Goal: Information Seeking & Learning: Check status

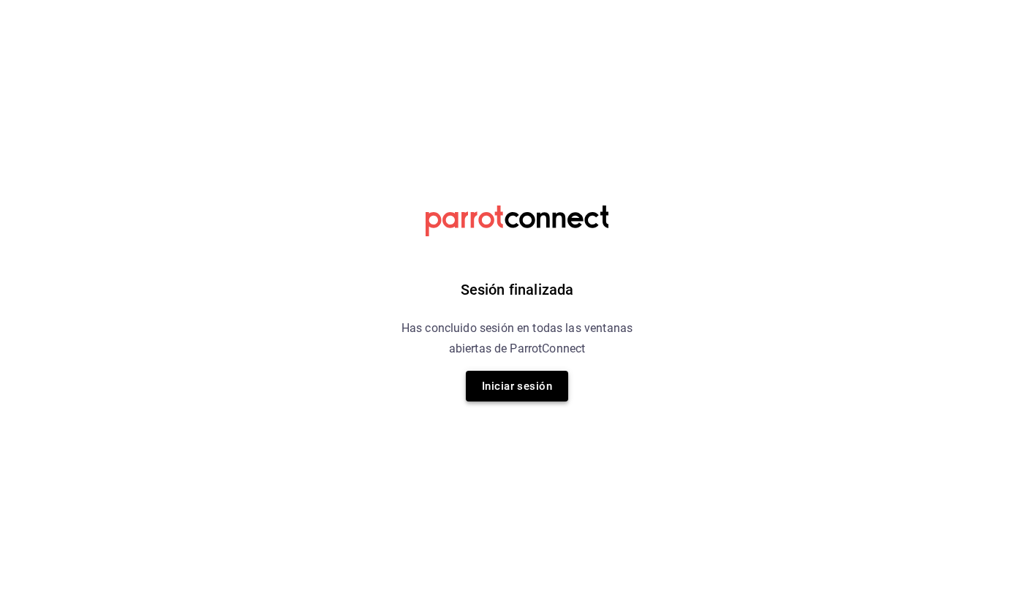
click at [529, 391] on button "Iniciar sesión" at bounding box center [517, 386] width 102 height 31
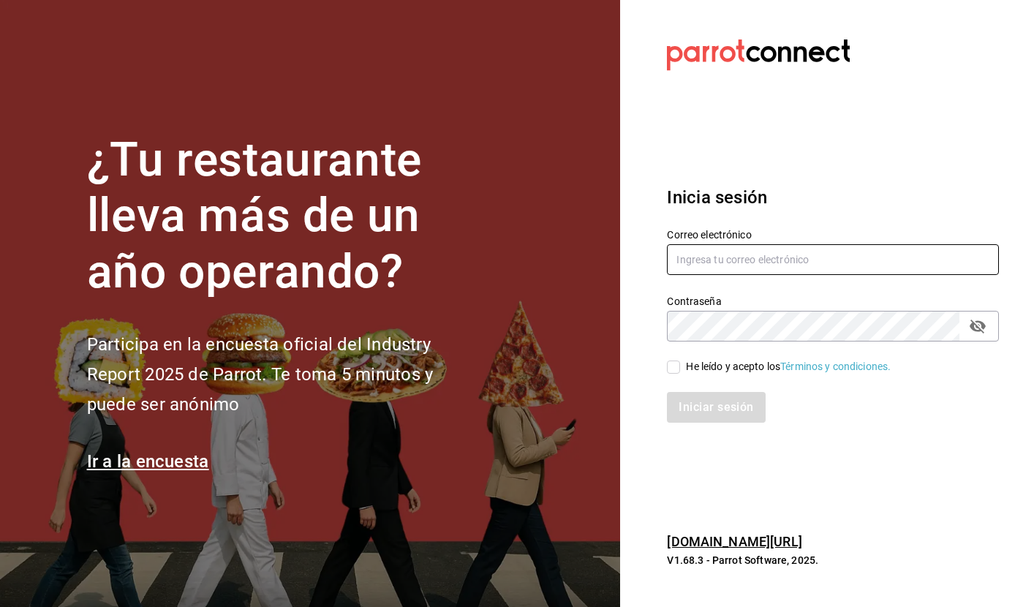
type input "selene@untax.com.mx"
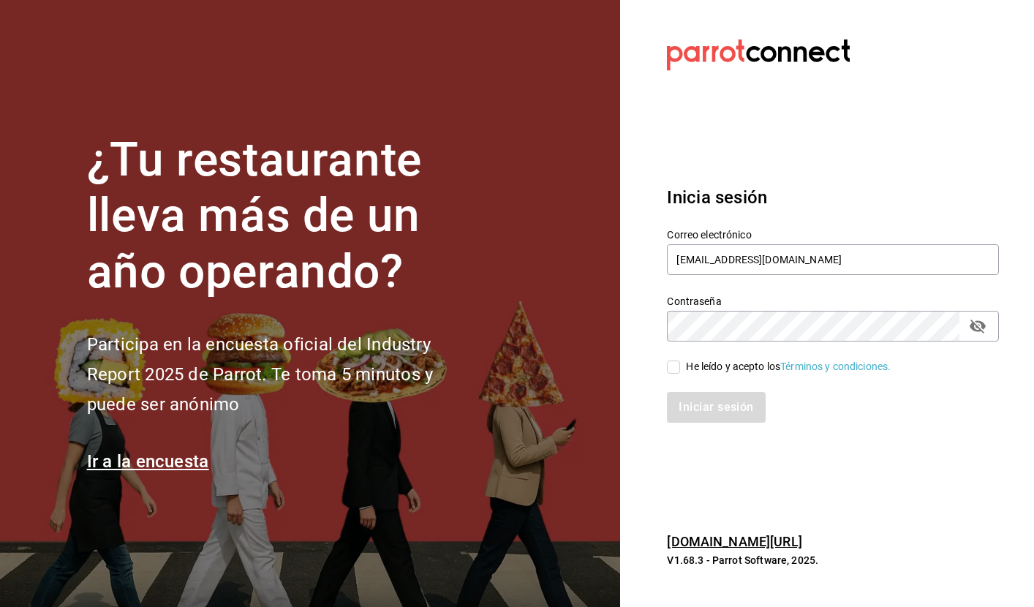
click at [669, 369] on input "He leído y acepto los Términos y condiciones." at bounding box center [673, 367] width 13 height 13
checkbox input "true"
click at [730, 415] on button "Iniciar sesión" at bounding box center [716, 407] width 99 height 31
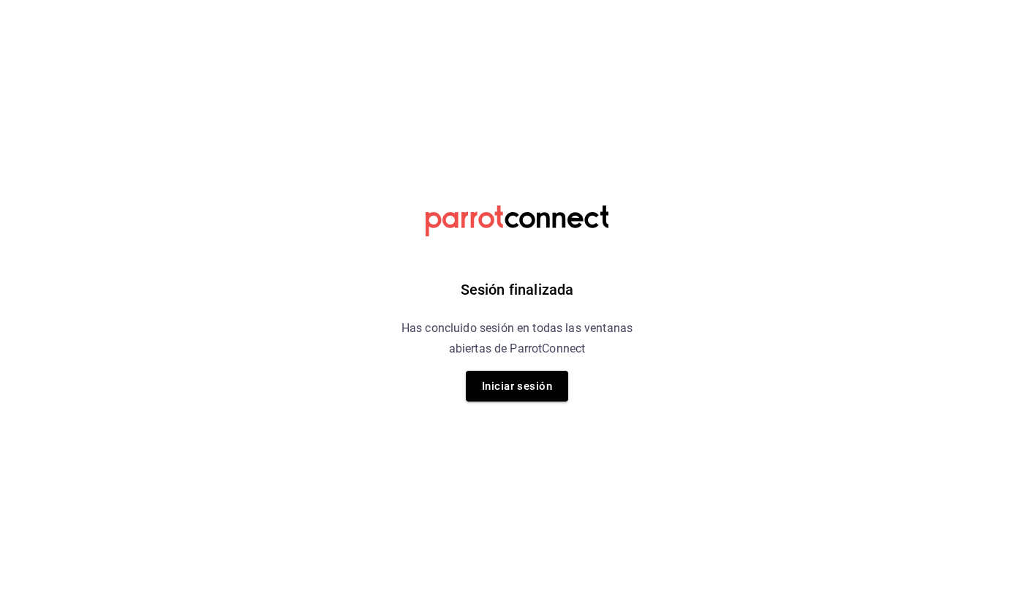
click at [516, 401] on div "Sesión finalizada Has concluido sesión en todas las ventanas abiertas de Parrot…" at bounding box center [517, 303] width 369 height 607
click at [506, 381] on button "Iniciar sesión" at bounding box center [517, 386] width 102 height 31
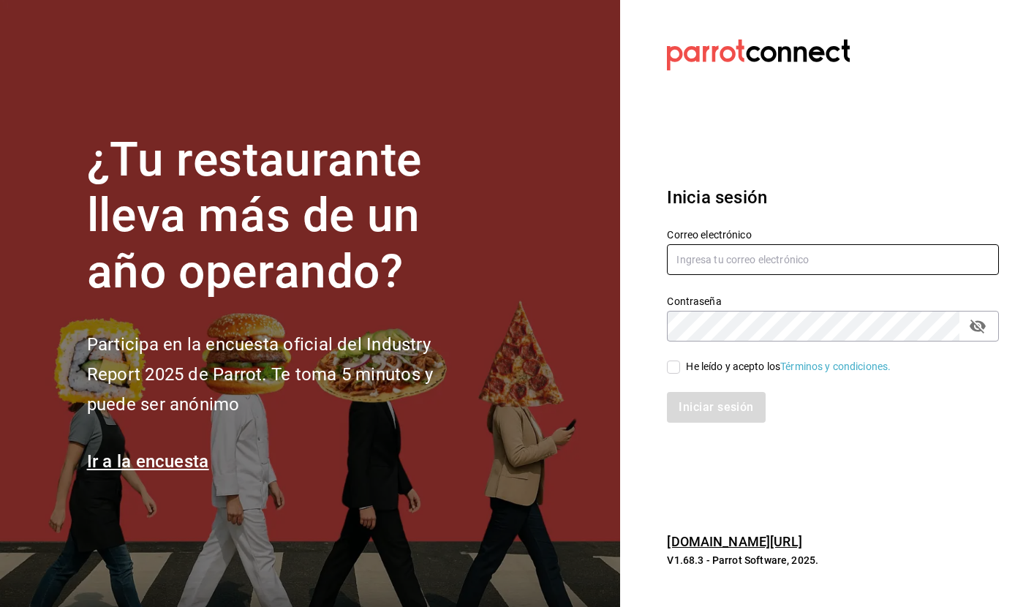
type input "selene@untax.com.mx"
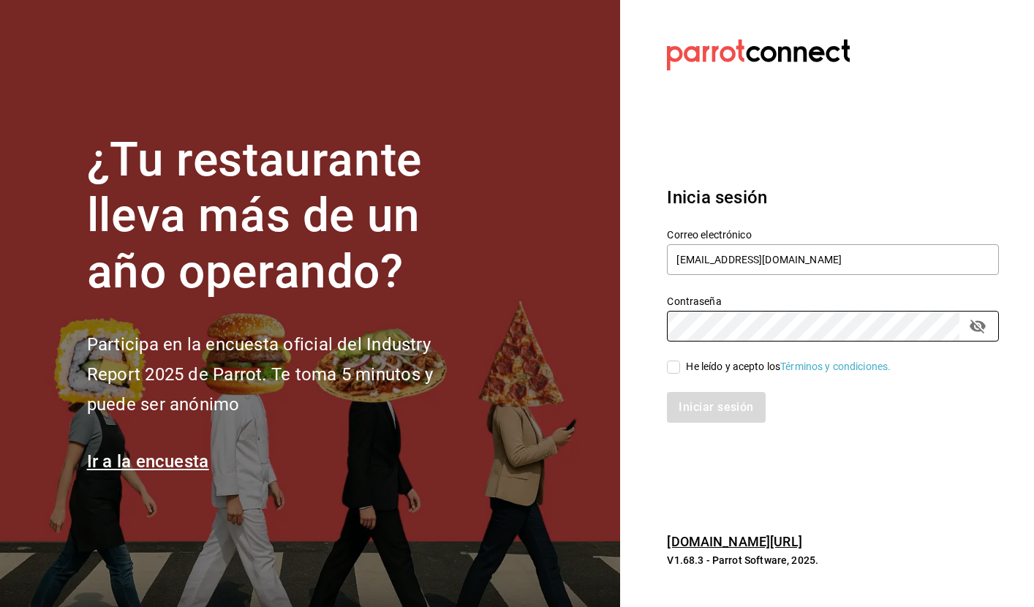
click at [676, 368] on input "He leído y acepto los Términos y condiciones." at bounding box center [673, 367] width 13 height 13
checkbox input "true"
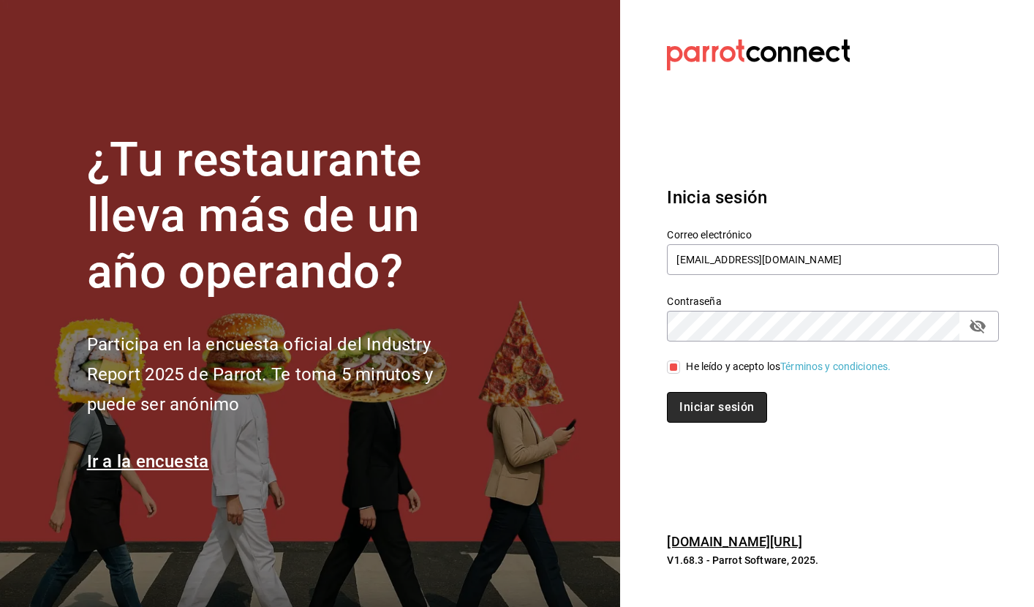
click at [714, 407] on button "Iniciar sesión" at bounding box center [716, 407] width 99 height 31
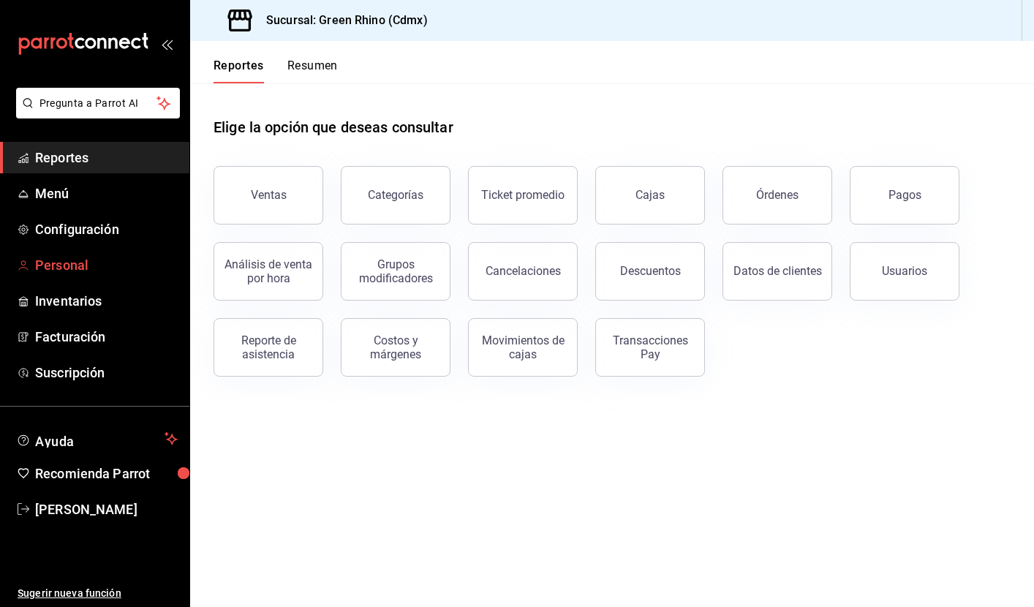
click at [67, 266] on span "Personal" at bounding box center [106, 265] width 143 height 20
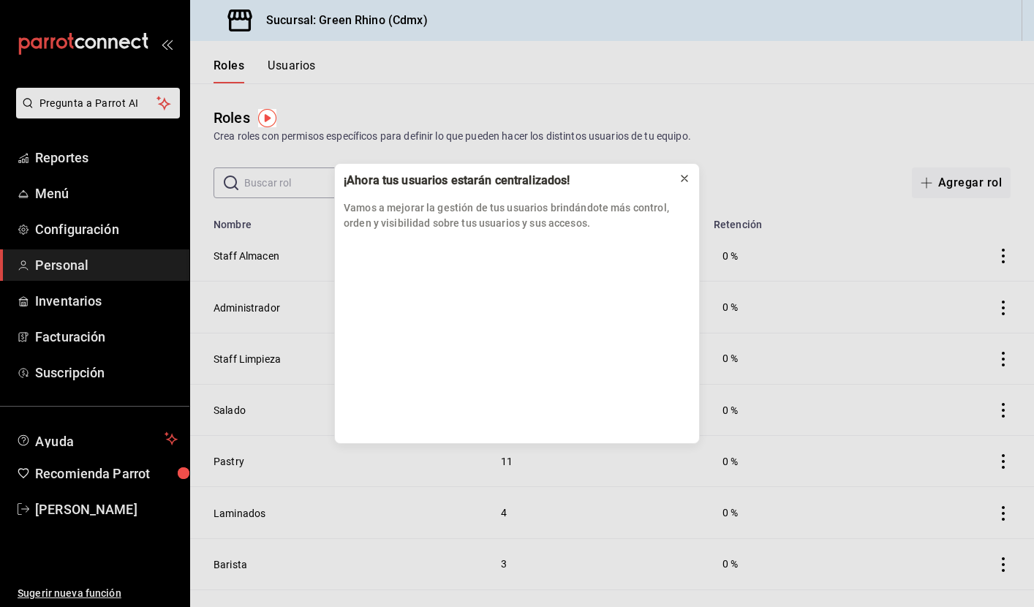
click at [684, 175] on icon at bounding box center [685, 179] width 12 height 12
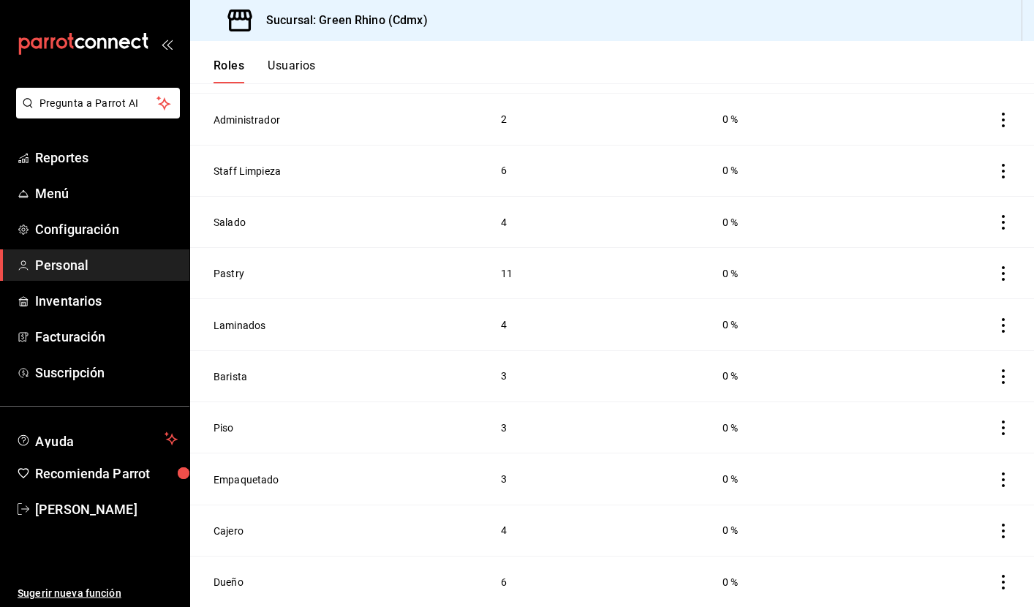
scroll to position [188, 0]
click at [230, 529] on button "Cajero" at bounding box center [229, 531] width 30 height 15
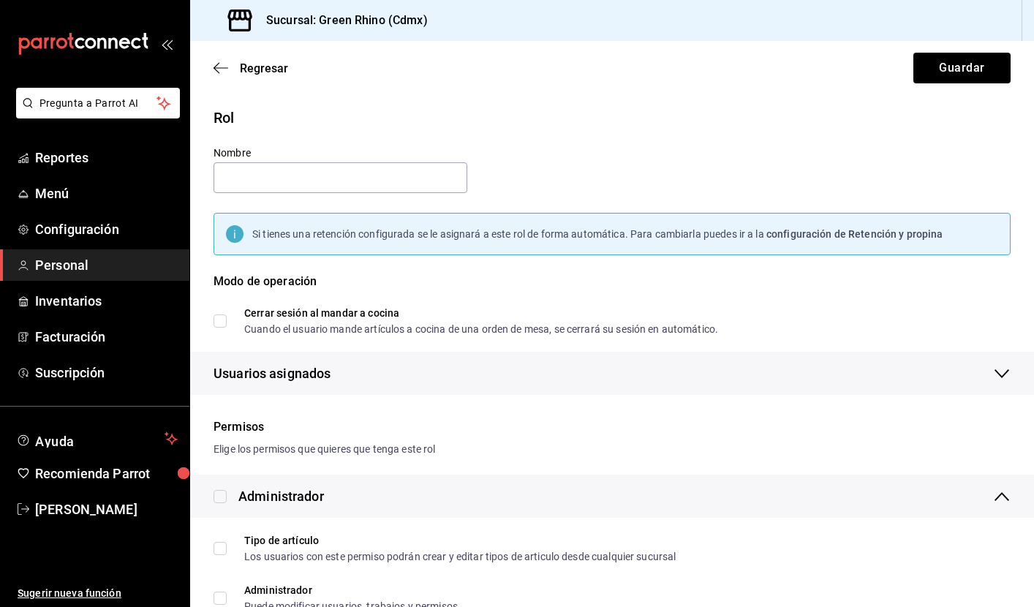
type input "Cajero"
checkbox input "true"
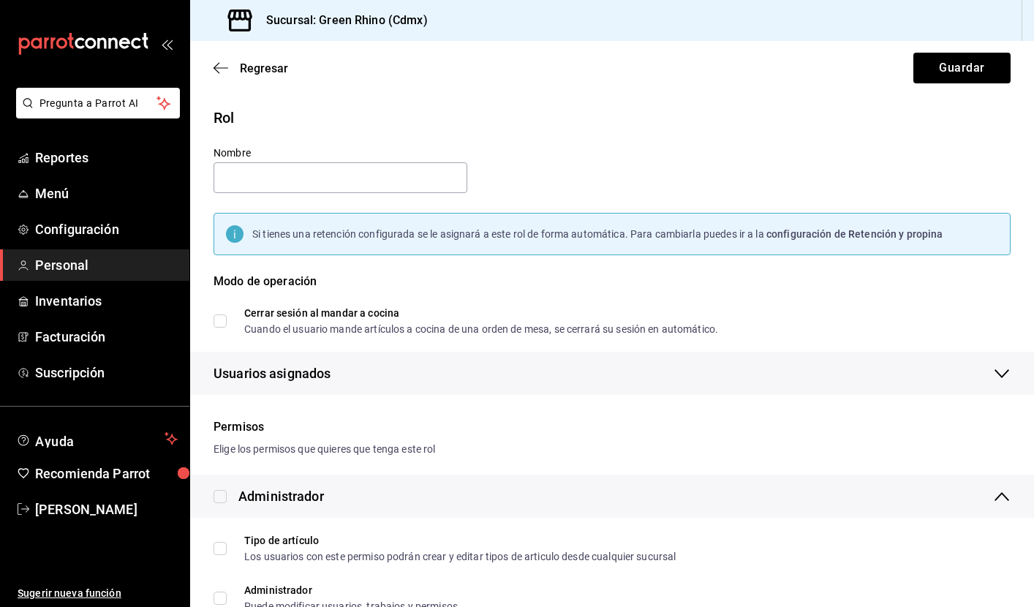
checkbox input "true"
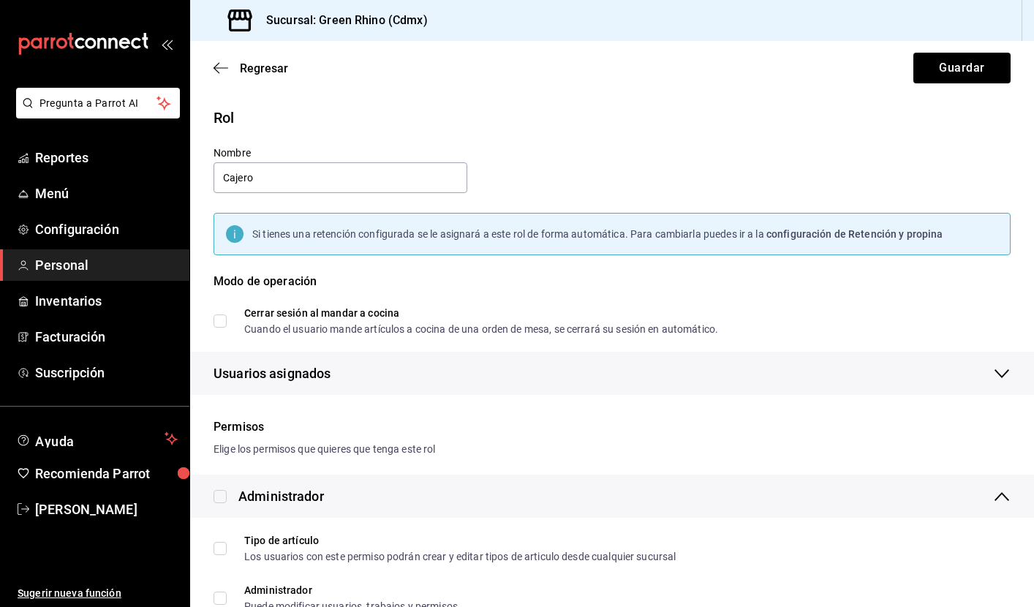
checkbox input "true"
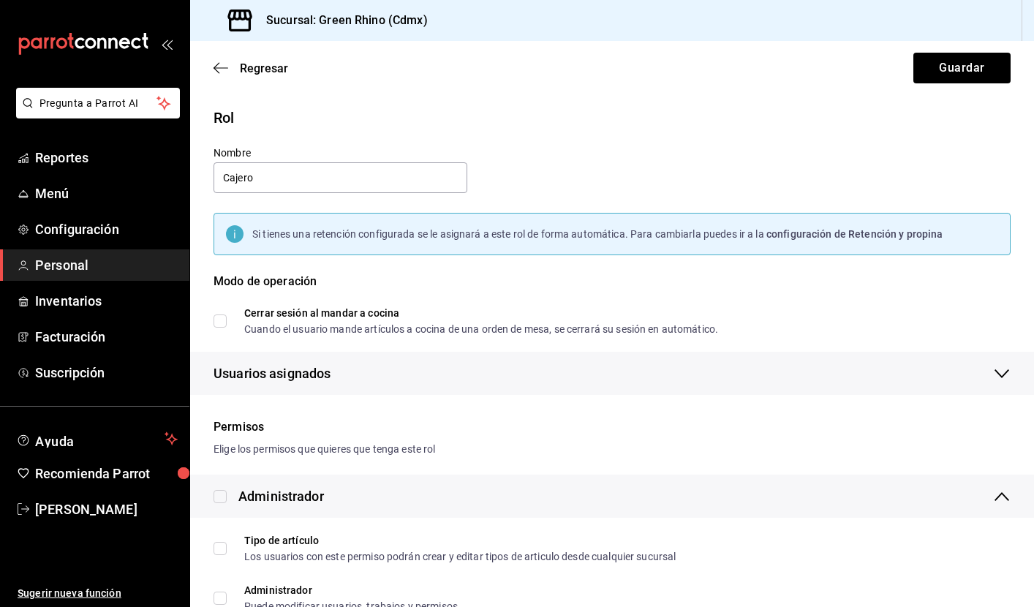
checkbox input "true"
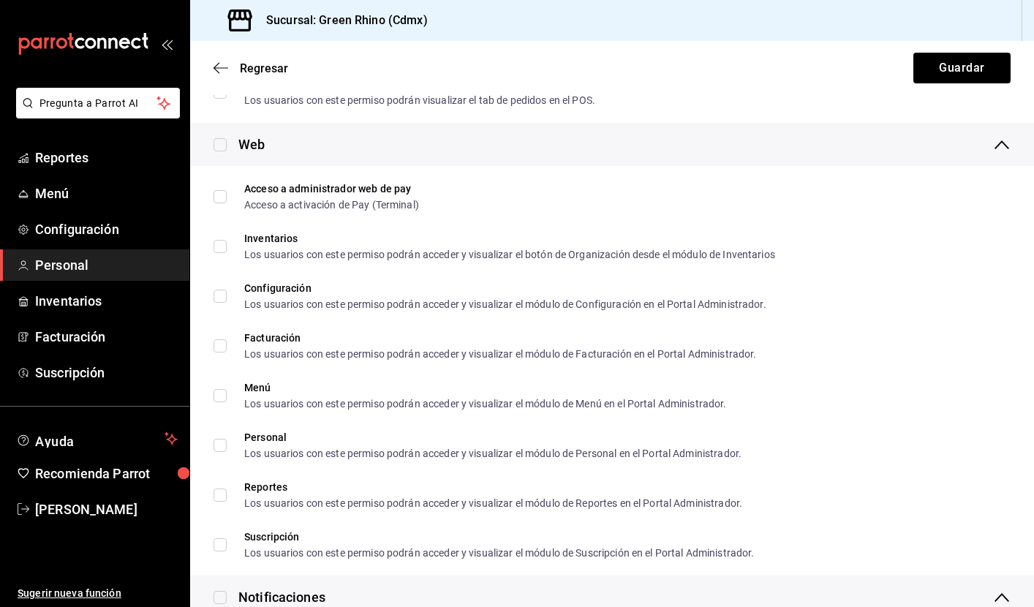
scroll to position [908, 0]
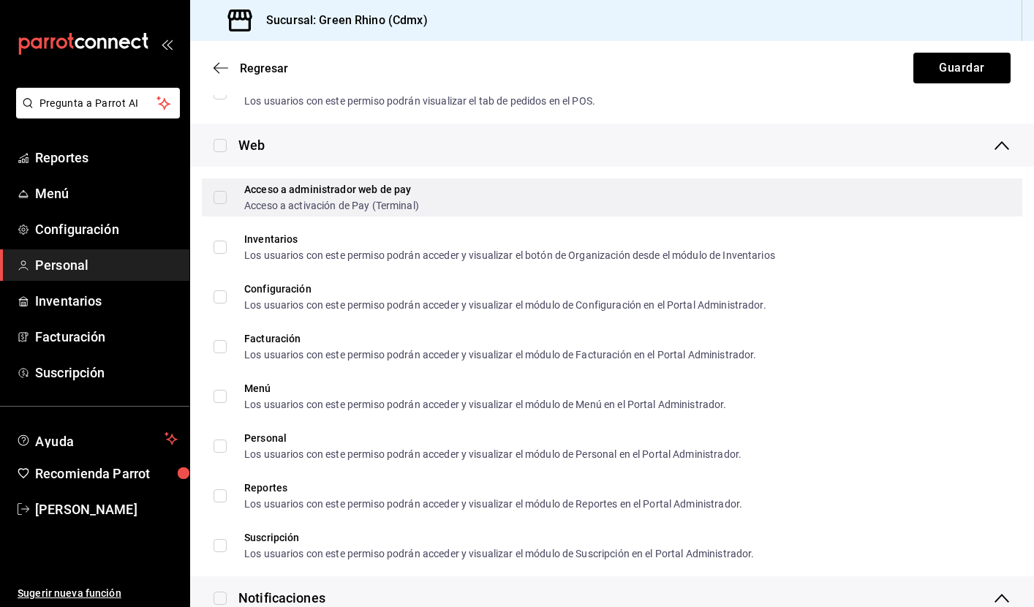
click at [224, 197] on input "Acceso a administrador web de pay Acceso a activación de Pay (Terminal)" at bounding box center [220, 197] width 13 height 13
checkbox input "true"
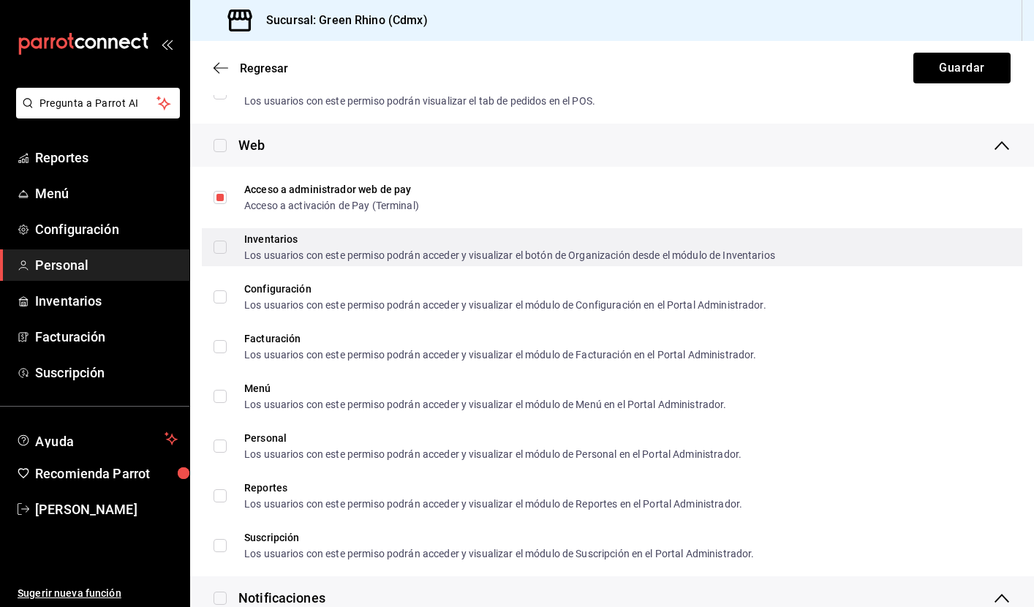
click at [219, 245] on input "Inventarios Los usuarios con este permiso podrán acceder y visualizar el botón …" at bounding box center [220, 247] width 13 height 13
checkbox input "true"
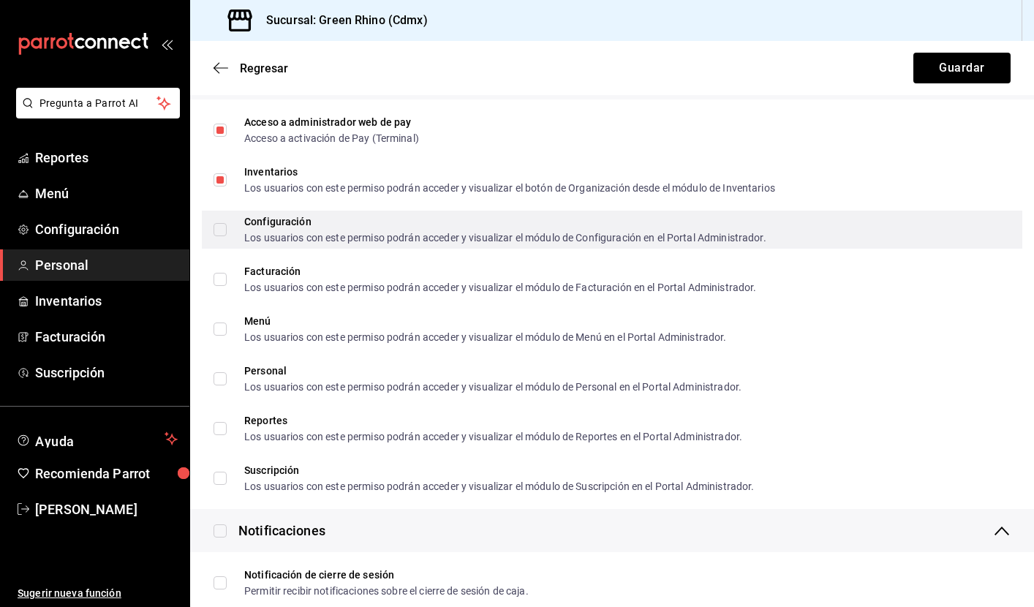
scroll to position [983, 0]
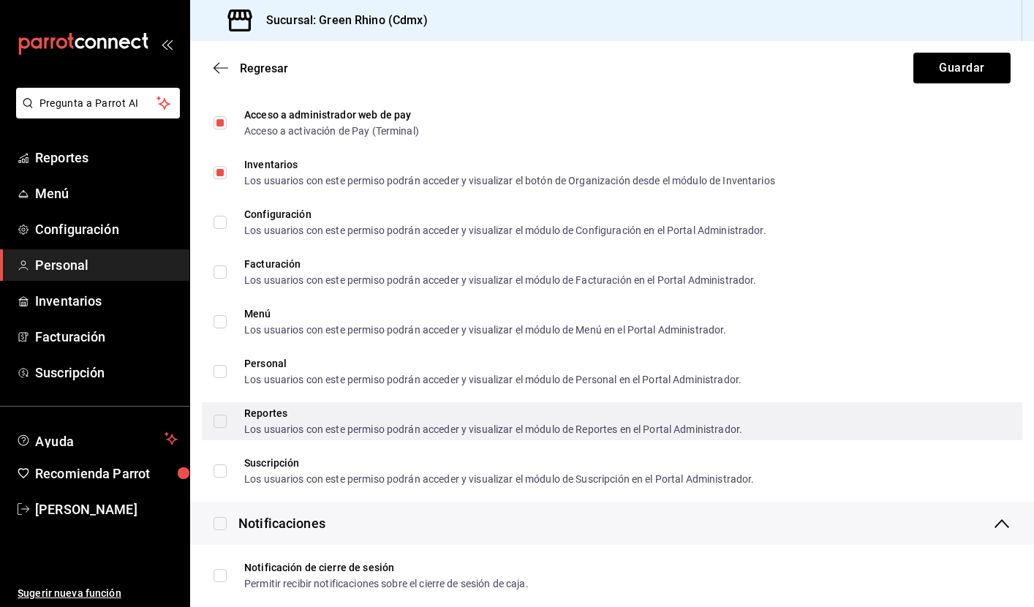
click at [306, 433] on div "Los usuarios con este permiso podrán acceder y visualizar el módulo de Reportes…" at bounding box center [493, 429] width 498 height 10
click at [227, 428] on input "Reportes Los usuarios con este permiso podrán acceder y visualizar el módulo de…" at bounding box center [220, 421] width 13 height 13
click at [241, 420] on span "Reportes Los usuarios con este permiso podrán acceder y visualizar el módulo de…" at bounding box center [485, 421] width 516 height 26
click at [227, 420] on input "Reportes Los usuarios con este permiso podrán acceder y visualizar el módulo de…" at bounding box center [220, 421] width 13 height 13
click at [219, 422] on input "Reportes Los usuarios con este permiso podrán acceder y visualizar el módulo de…" at bounding box center [220, 421] width 13 height 13
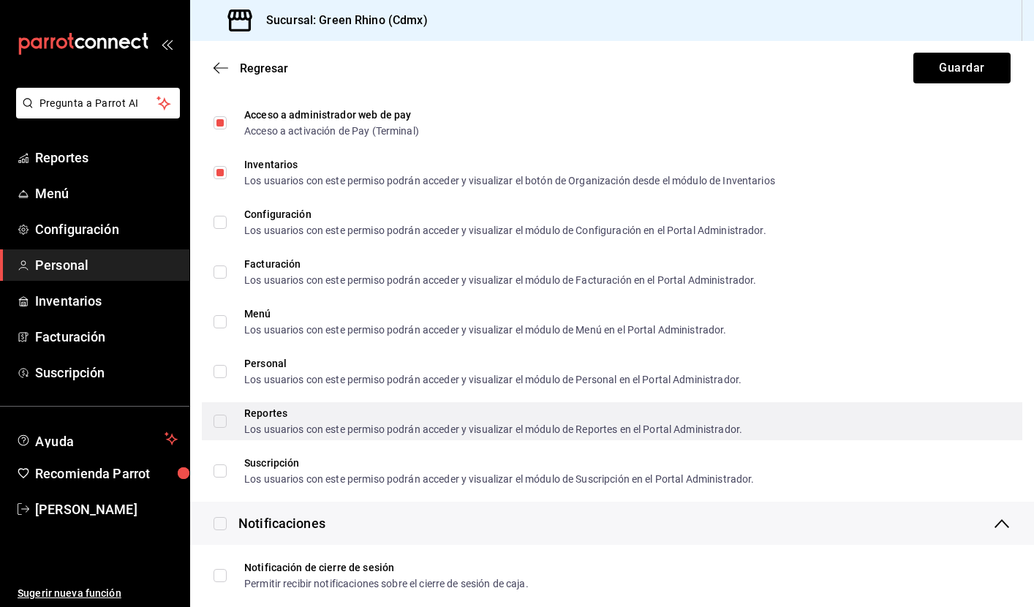
checkbox input "true"
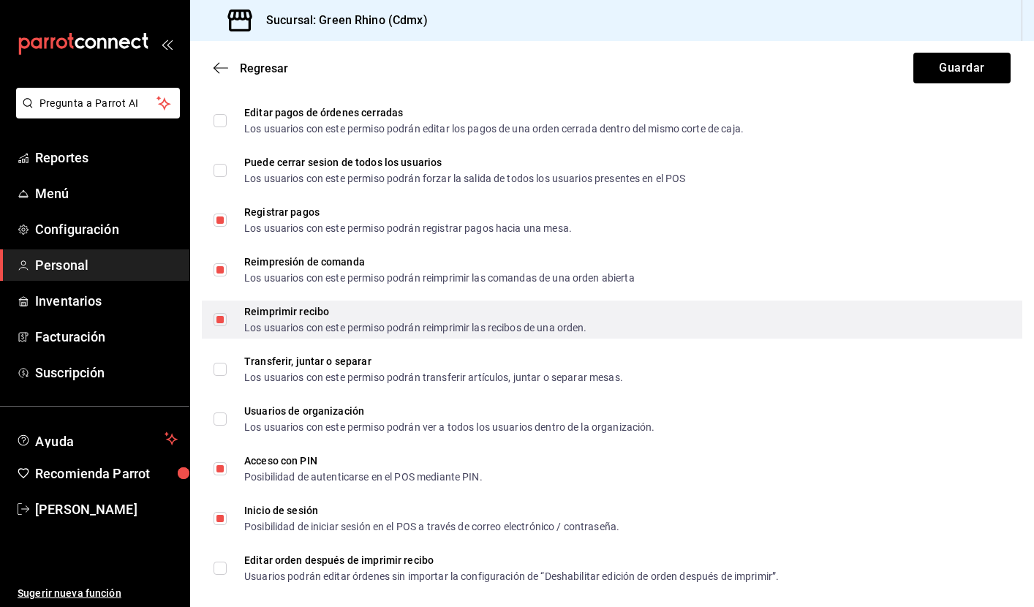
scroll to position [2560, 0]
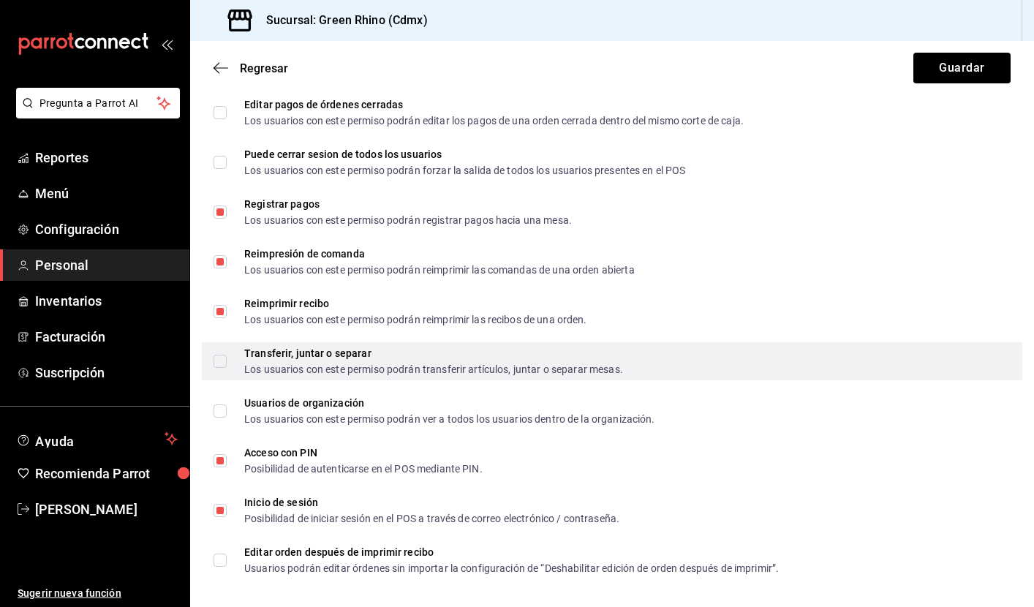
click at [225, 360] on input "Transferir, juntar o separar Los usuarios con este permiso podrán transferir ar…" at bounding box center [220, 361] width 13 height 13
checkbox input "true"
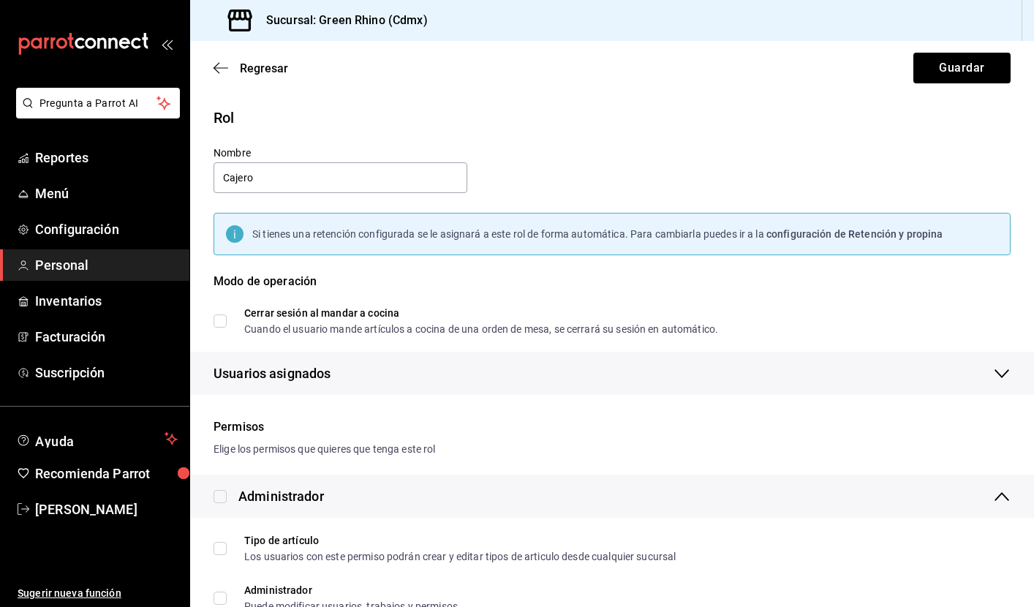
scroll to position [0, 0]
click at [970, 64] on button "Guardar" at bounding box center [961, 68] width 97 height 31
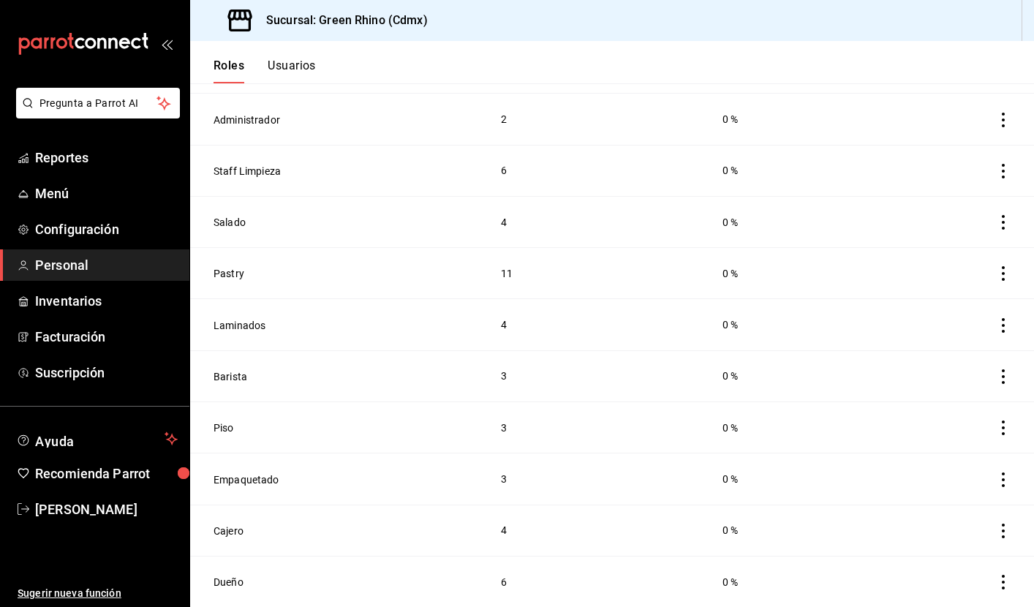
scroll to position [188, 0]
click at [236, 532] on button "Cajero" at bounding box center [229, 531] width 30 height 15
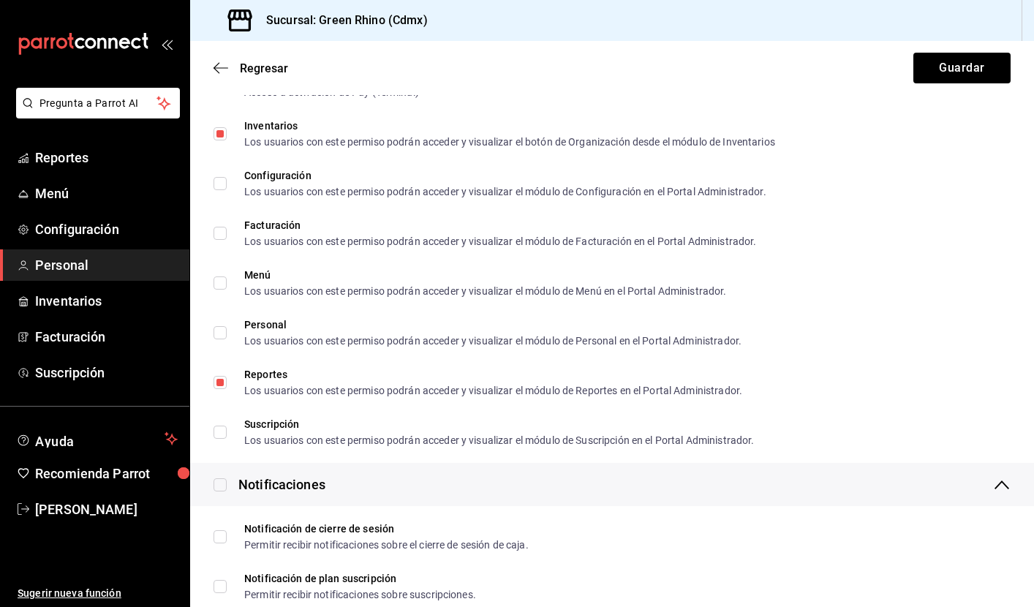
scroll to position [1022, 0]
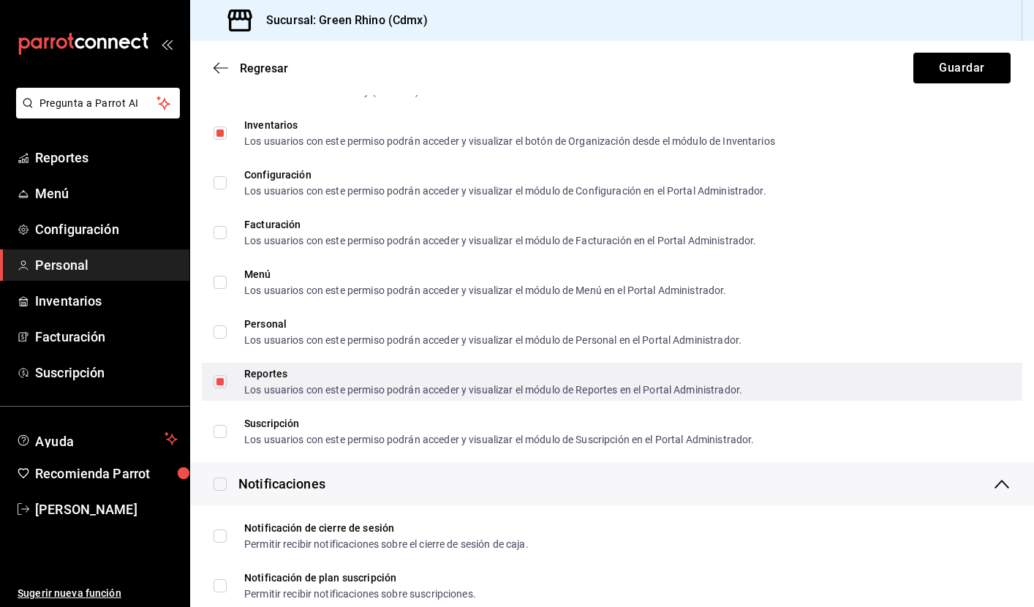
click at [222, 380] on input "Reportes Los usuarios con este permiso podrán acceder y visualizar el módulo de…" at bounding box center [220, 381] width 13 height 13
checkbox input "false"
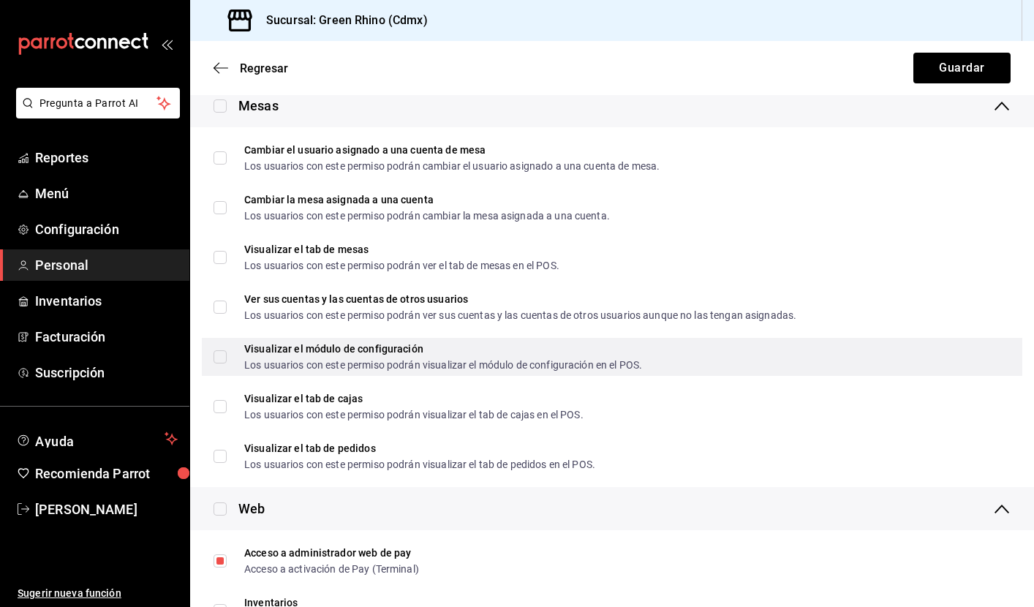
scroll to position [518, 0]
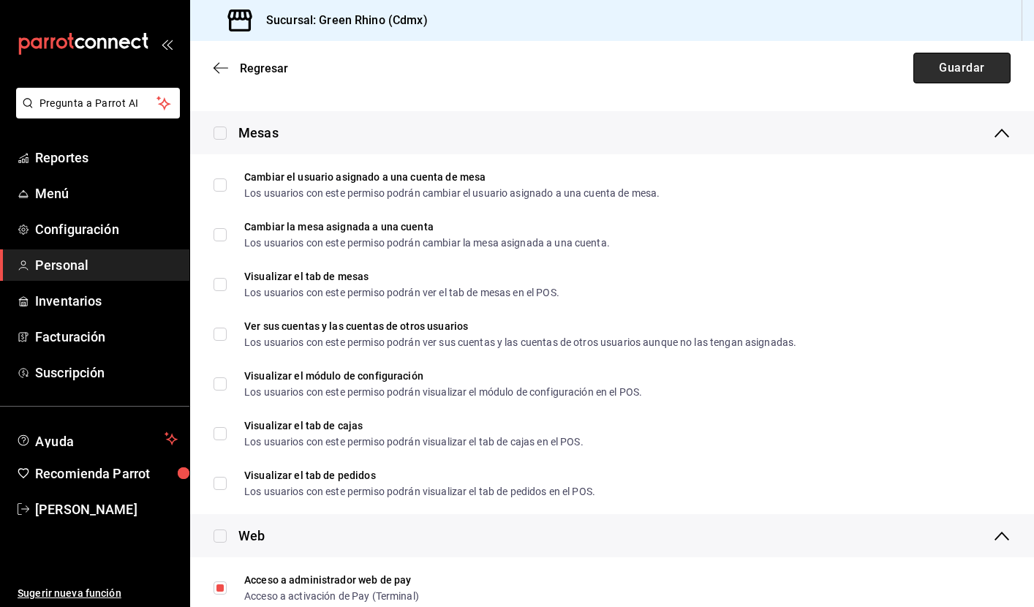
click at [928, 77] on button "Guardar" at bounding box center [961, 68] width 97 height 31
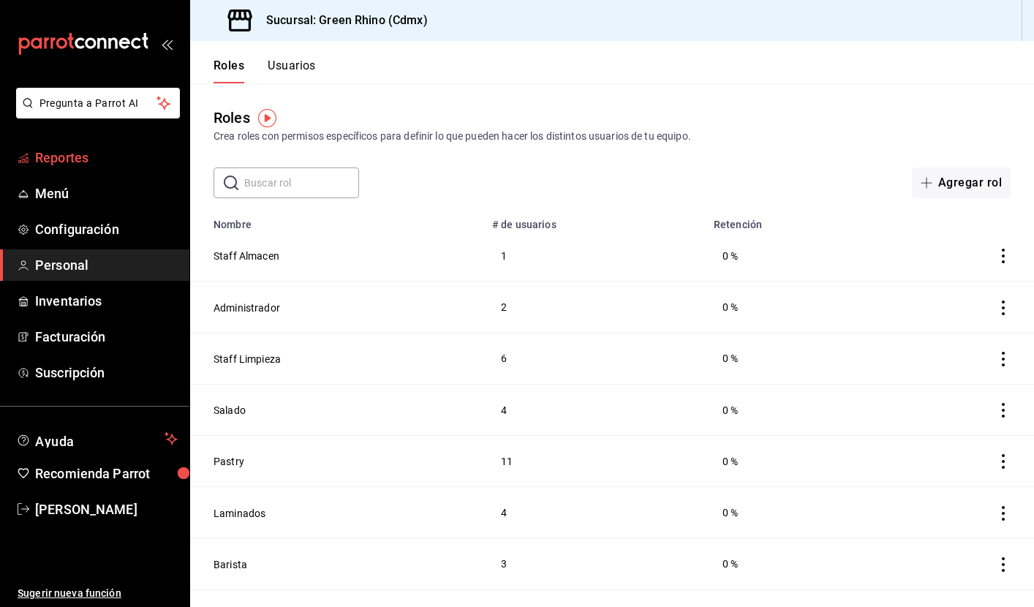
click at [73, 167] on span "Reportes" at bounding box center [106, 158] width 143 height 20
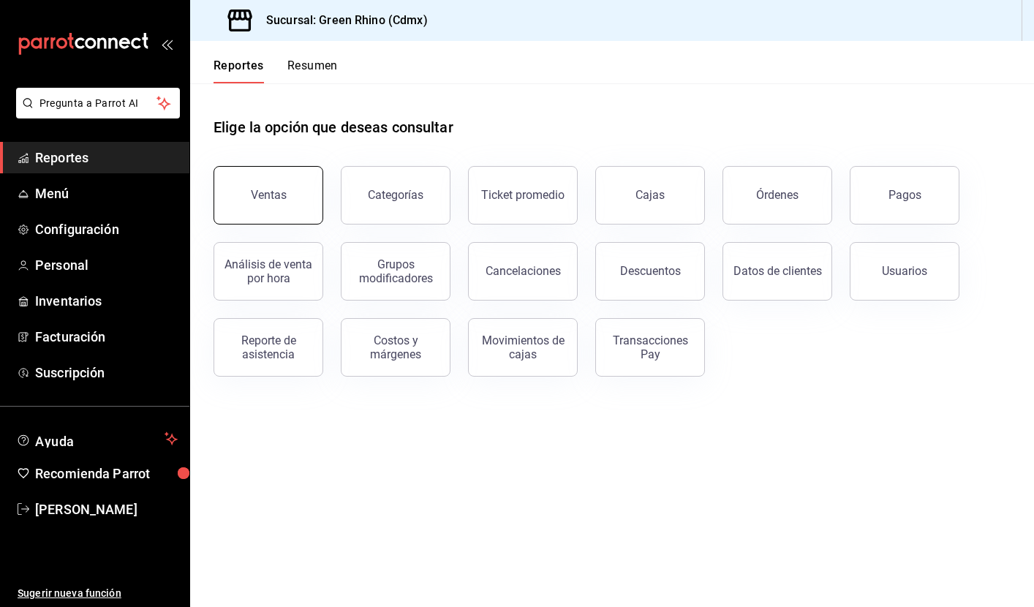
click at [288, 189] on button "Ventas" at bounding box center [269, 195] width 110 height 59
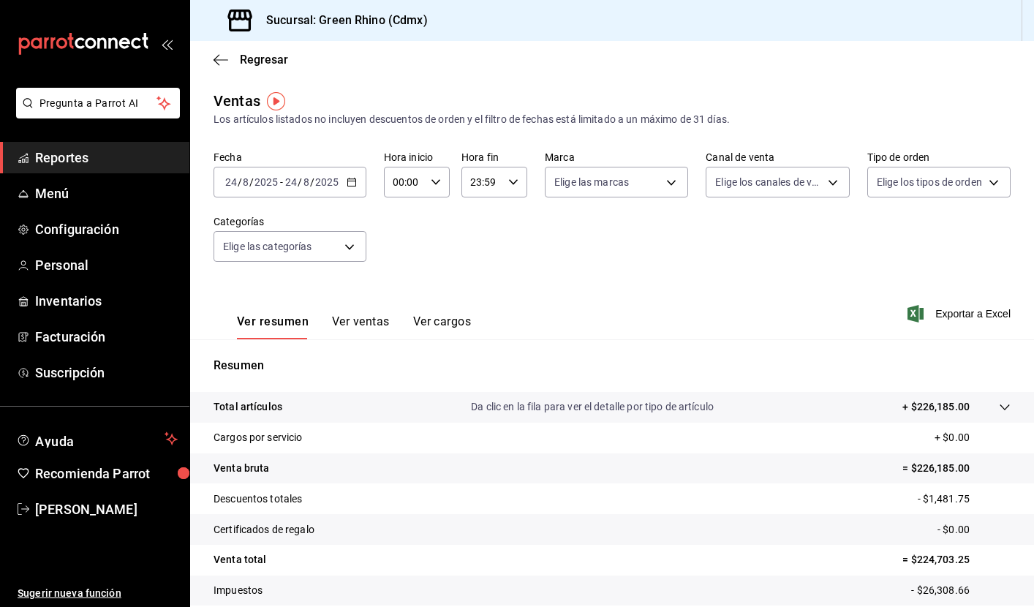
click at [350, 181] on \(Stroke\) "button" at bounding box center [351, 181] width 8 height 1
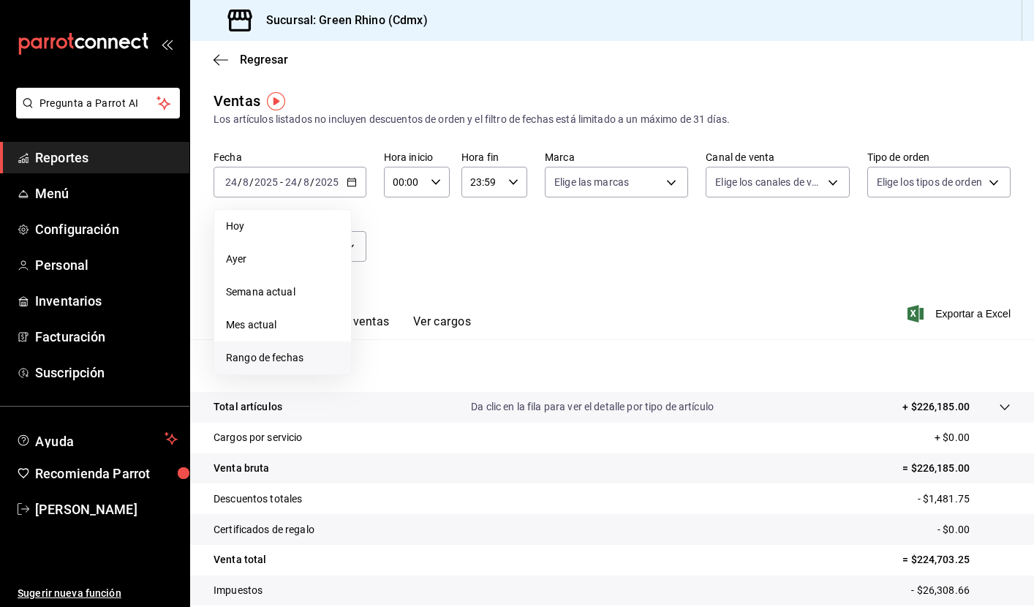
click at [244, 365] on span "Rango de fechas" at bounding box center [282, 357] width 113 height 15
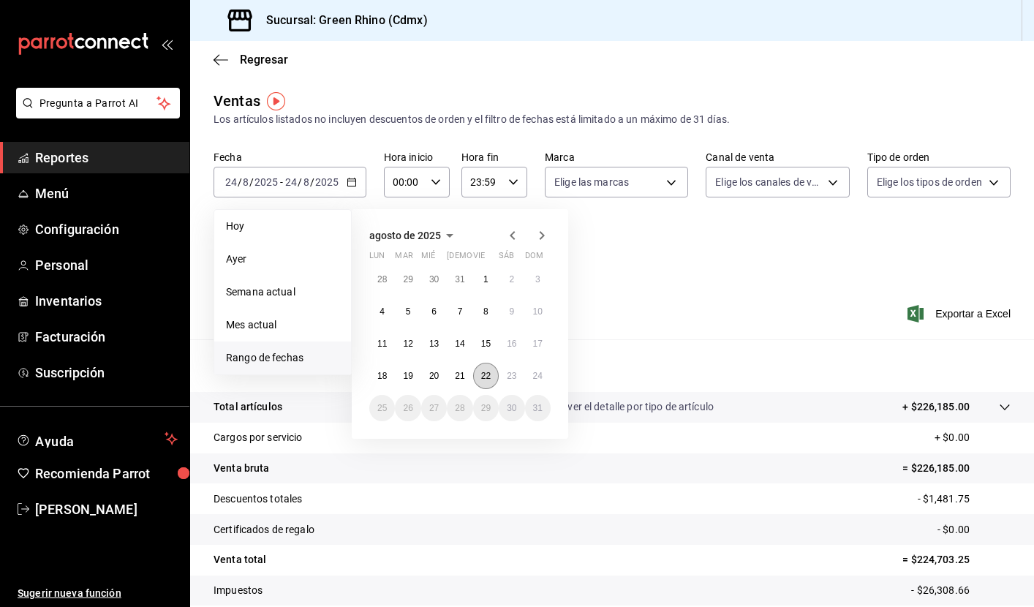
click at [486, 376] on abbr "22" at bounding box center [486, 376] width 10 height 10
click at [536, 378] on abbr "24" at bounding box center [538, 376] width 10 height 10
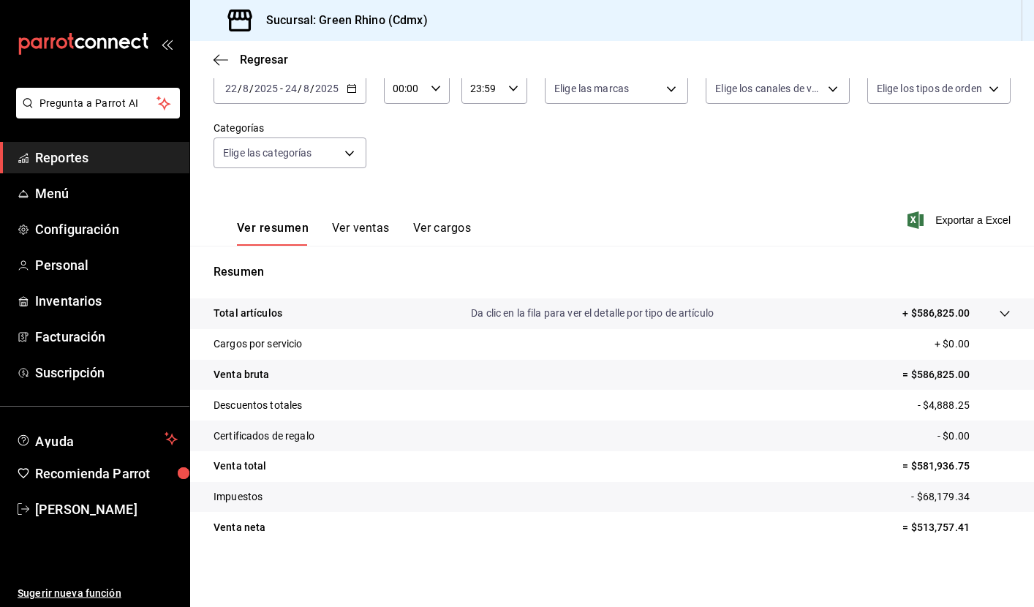
scroll to position [94, 0]
drag, startPoint x: 918, startPoint y: 527, endPoint x: 981, endPoint y: 527, distance: 63.6
click at [981, 527] on p "= $513,757.41" at bounding box center [956, 527] width 108 height 15
click at [64, 156] on span "Reportes" at bounding box center [106, 158] width 143 height 20
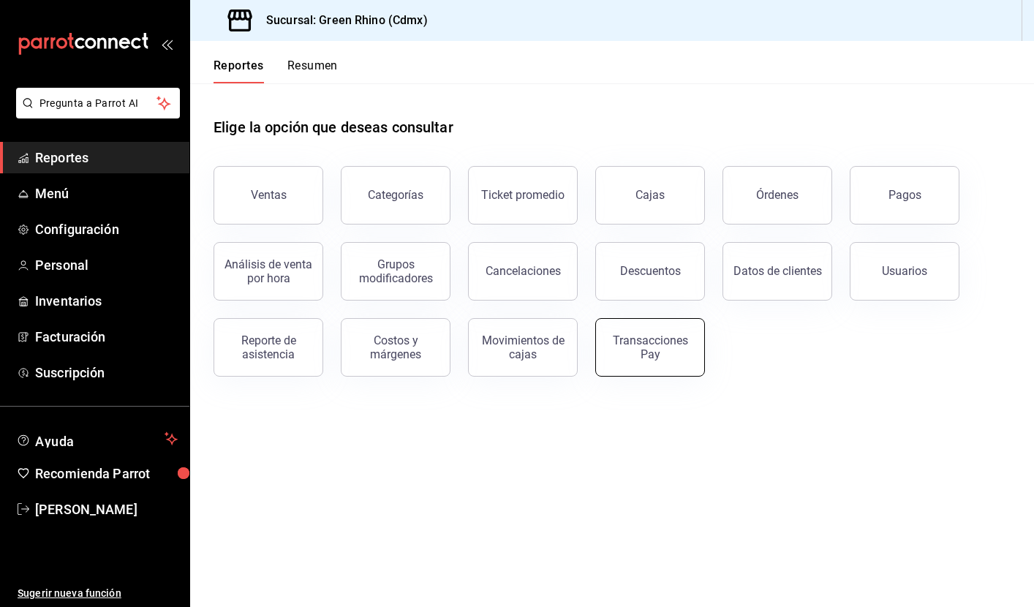
click at [634, 363] on button "Transacciones Pay" at bounding box center [650, 347] width 110 height 59
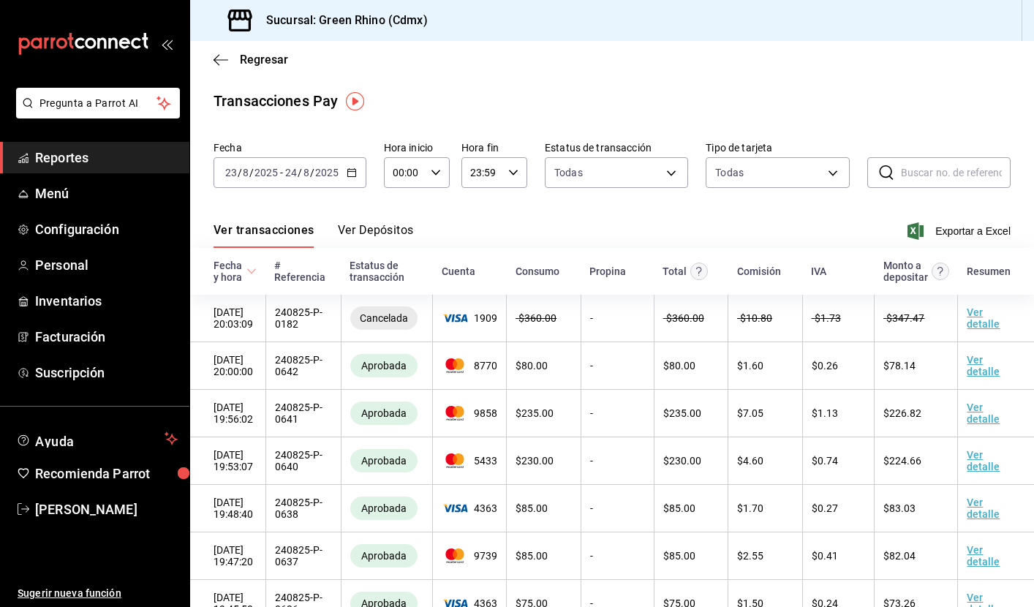
click at [91, 151] on span "Reportes" at bounding box center [106, 158] width 143 height 20
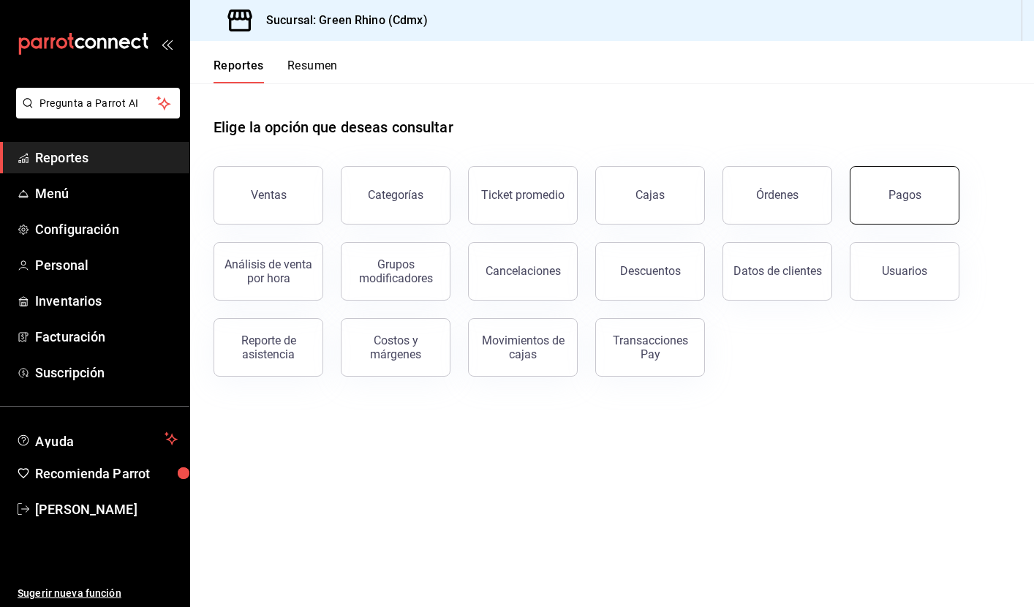
click at [916, 214] on button "Pagos" at bounding box center [905, 195] width 110 height 59
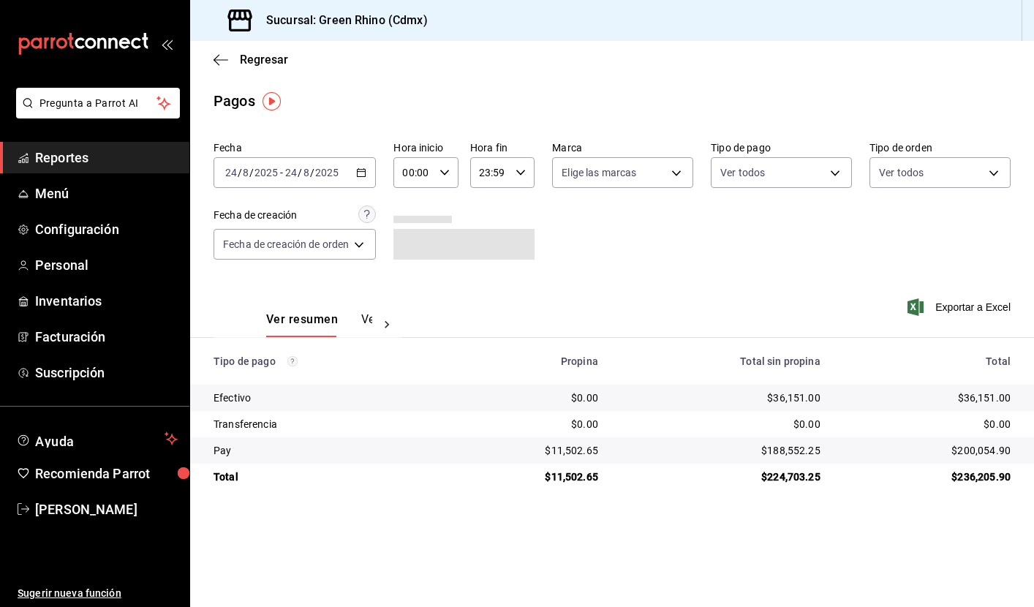
click at [363, 173] on icon "button" at bounding box center [361, 172] width 10 height 10
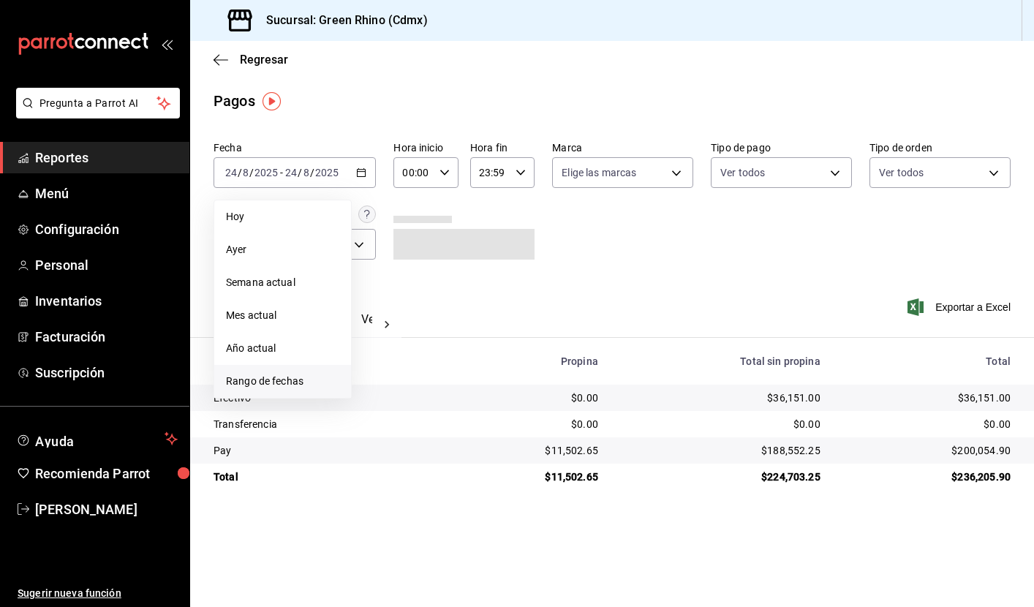
click at [269, 372] on li "Rango de fechas" at bounding box center [282, 381] width 137 height 33
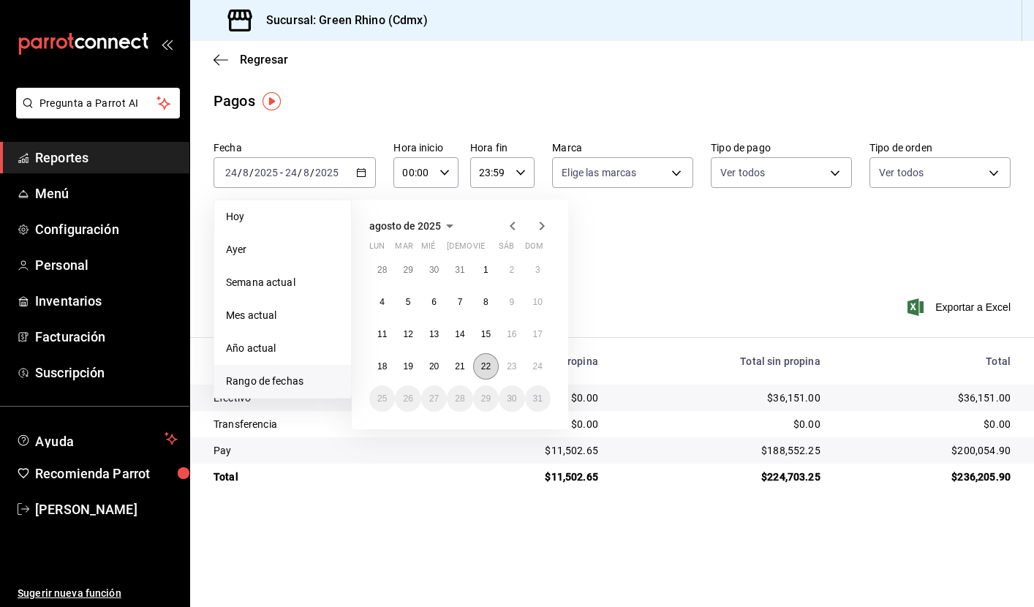
click at [486, 366] on abbr "22" at bounding box center [486, 366] width 10 height 10
click at [539, 363] on abbr "24" at bounding box center [538, 366] width 10 height 10
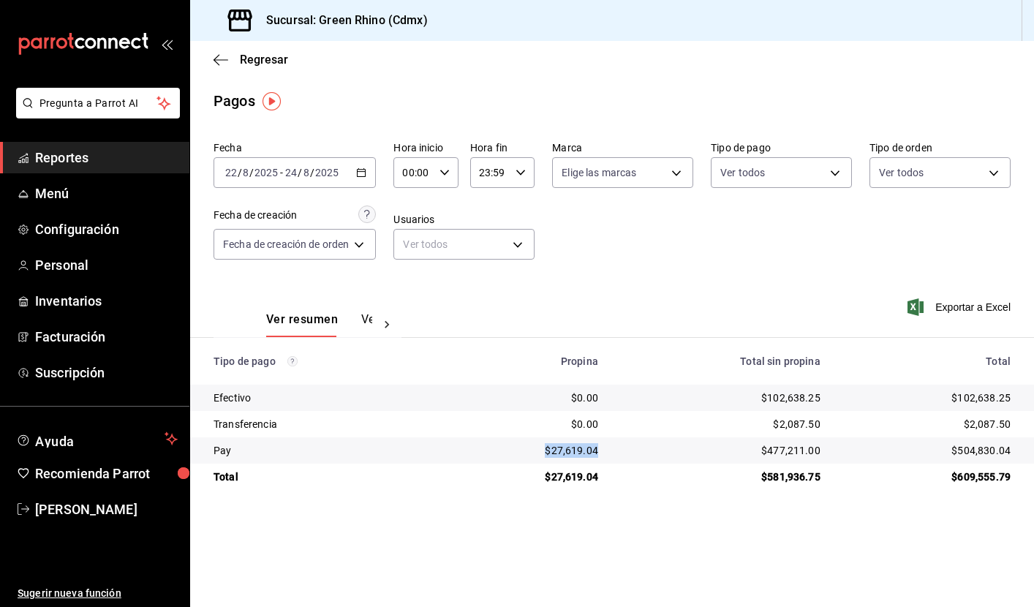
drag, startPoint x: 542, startPoint y: 448, endPoint x: 600, endPoint y: 448, distance: 58.5
click at [600, 448] on td "$27,619.04" at bounding box center [528, 450] width 164 height 26
click at [622, 457] on div "$477,211.00" at bounding box center [721, 450] width 199 height 15
drag, startPoint x: 210, startPoint y: 360, endPoint x: 1052, endPoint y: 393, distance: 843.1
click at [1033, 393] on html "Pregunta a Parrot AI Reportes Menú Configuración Personal Inventarios Facturaci…" at bounding box center [517, 303] width 1034 height 607
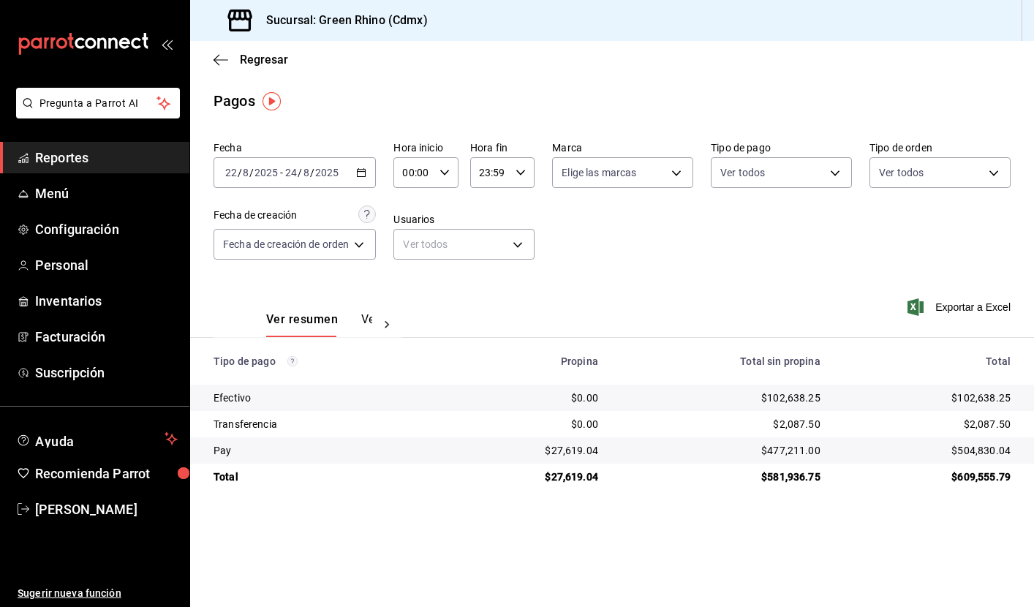
click at [883, 554] on main "Regresar Pagos Fecha [DATE] [DATE] - [DATE] [DATE] Hora inicio 00:00 Hora inici…" at bounding box center [612, 324] width 844 height 566
click at [366, 320] on button "Ver pagos" at bounding box center [388, 324] width 55 height 25
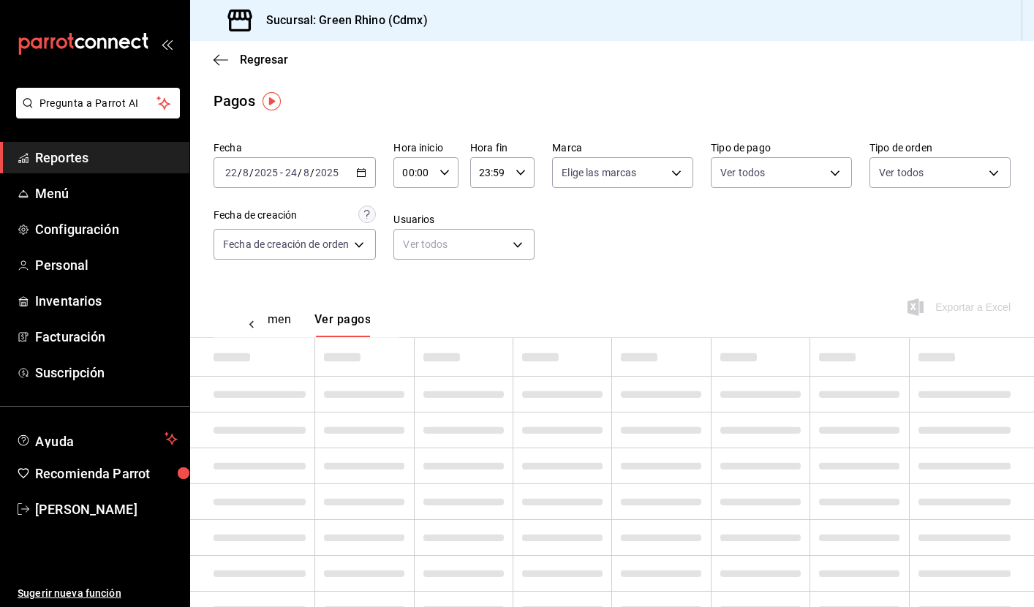
scroll to position [0, 43]
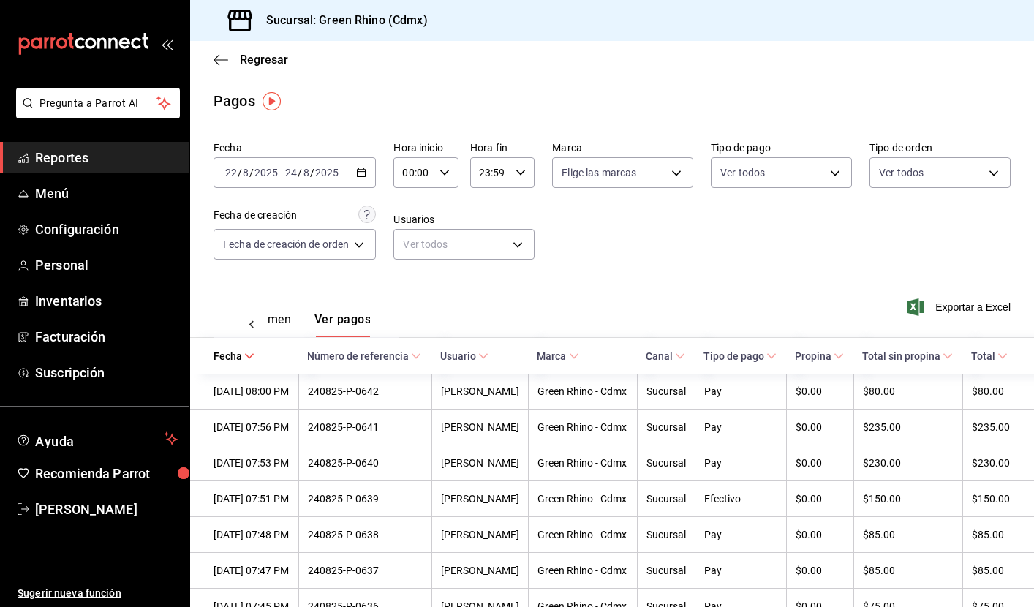
click at [279, 322] on button "Ver resumen" at bounding box center [257, 324] width 68 height 25
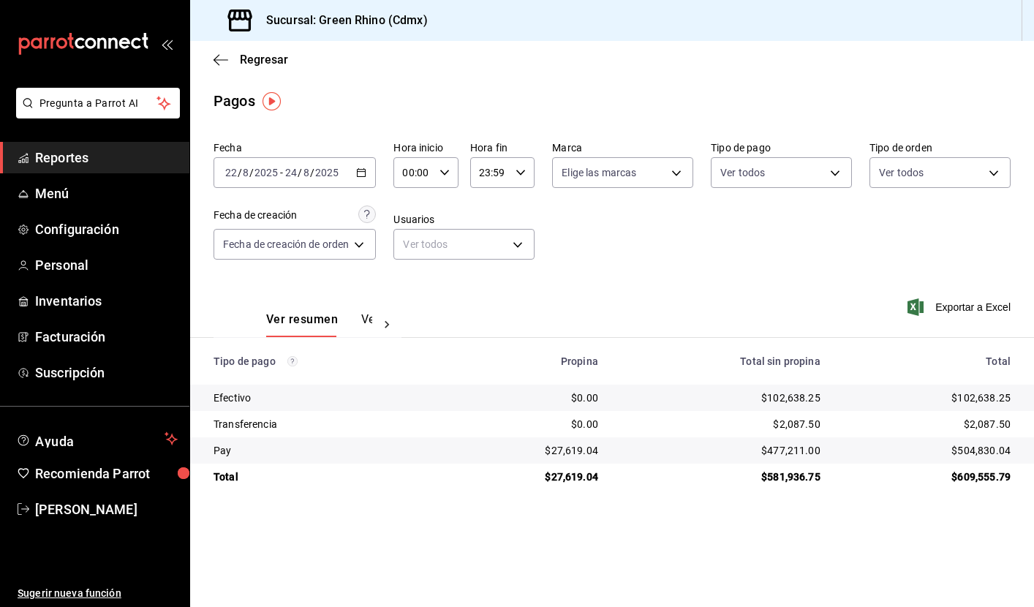
click at [361, 171] on icon "button" at bounding box center [361, 172] width 10 height 10
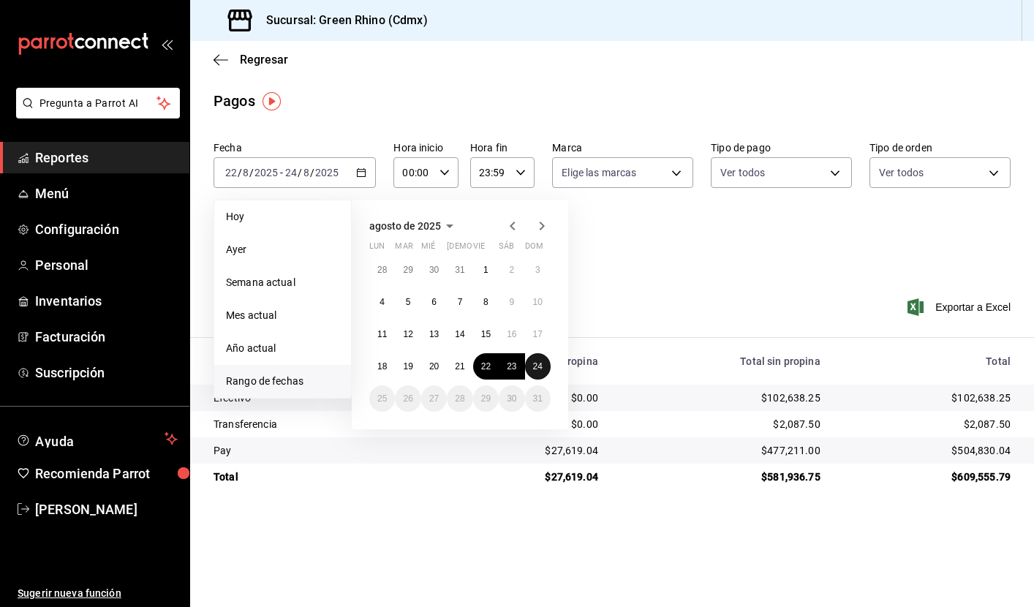
click at [537, 364] on abbr "24" at bounding box center [538, 366] width 10 height 10
click at [535, 366] on abbr "24" at bounding box center [538, 366] width 10 height 10
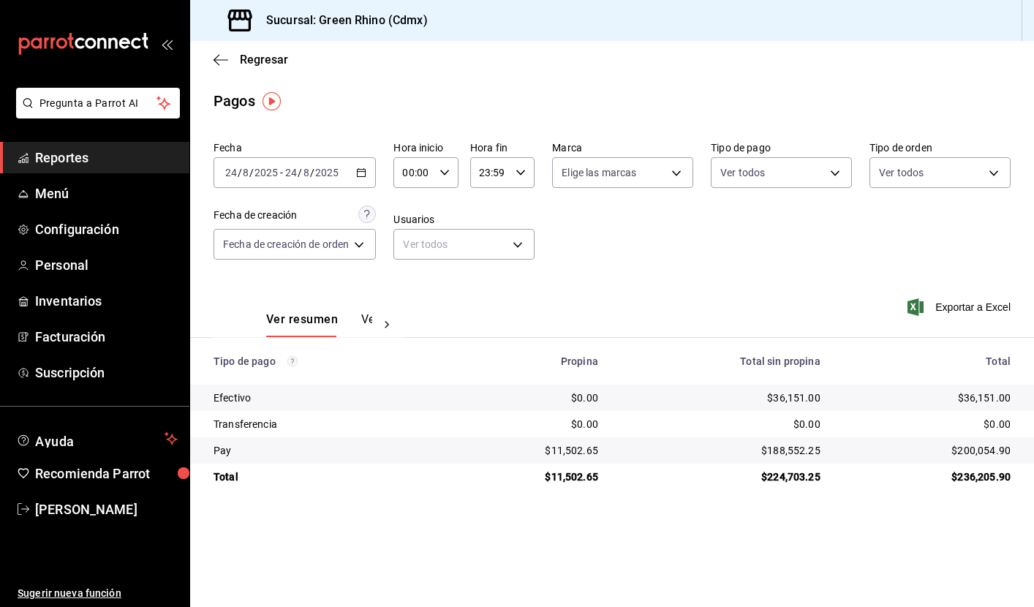
click at [363, 328] on button "Ver pagos" at bounding box center [388, 324] width 55 height 25
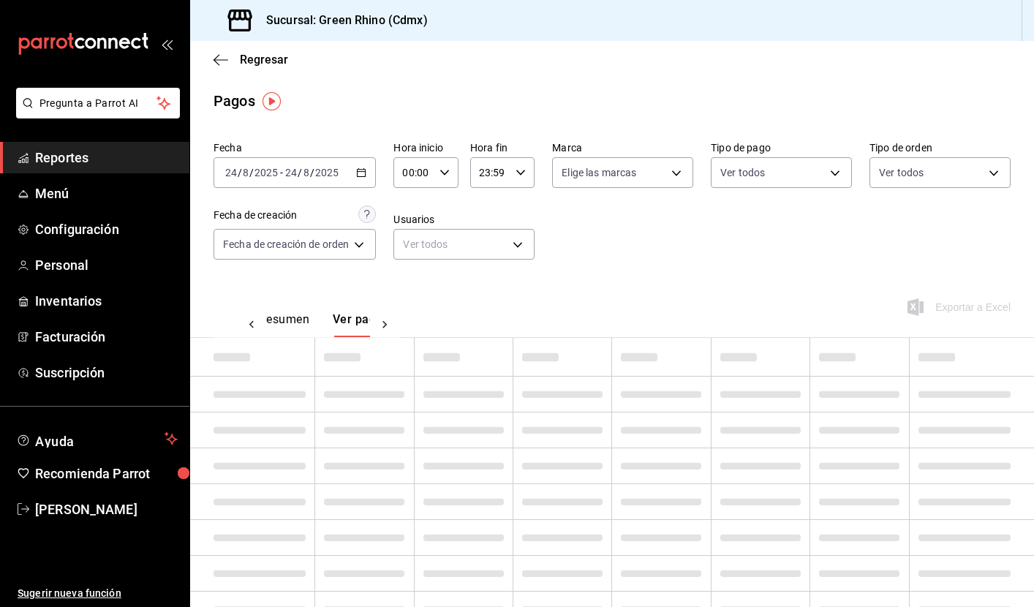
scroll to position [0, 43]
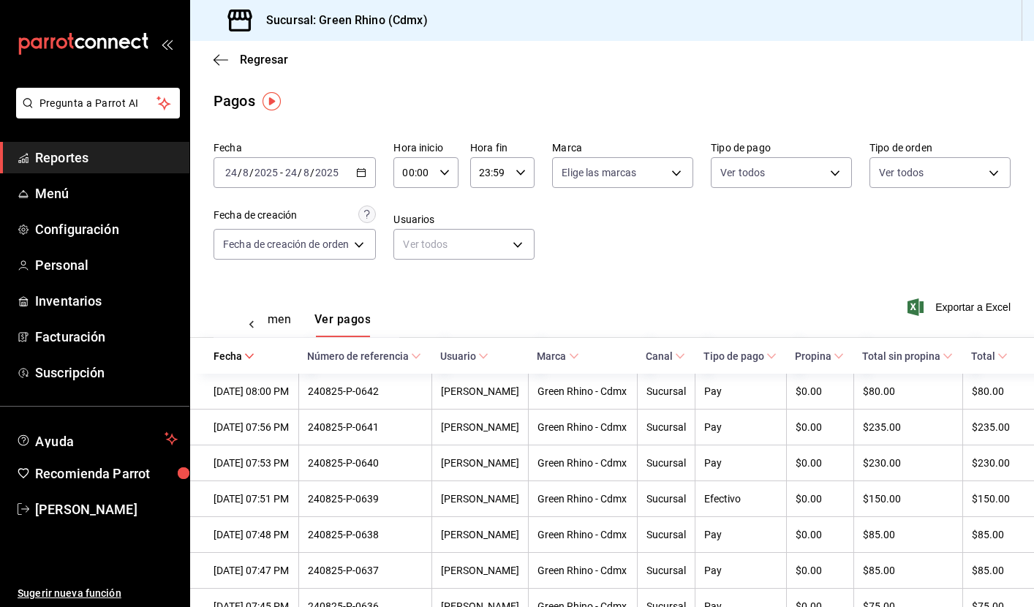
click at [290, 323] on button "Ver resumen" at bounding box center [257, 324] width 68 height 25
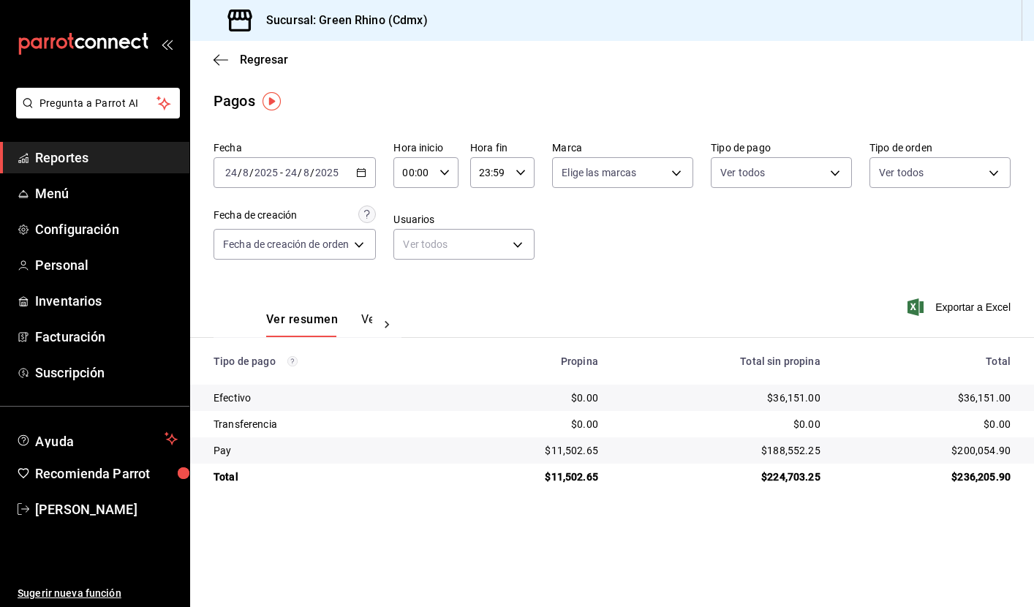
drag, startPoint x: 212, startPoint y: 358, endPoint x: 1052, endPoint y: 496, distance: 851.5
click at [1033, 496] on html "Pregunta a Parrot AI Reportes Menú Configuración Personal Inventarios Facturaci…" at bounding box center [517, 303] width 1034 height 607
click at [719, 534] on main "Regresar Pagos Fecha [DATE] [DATE] - [DATE] [DATE] Hora inicio 00:00 Hora inici…" at bounding box center [612, 324] width 844 height 566
click at [75, 148] on span "Reportes" at bounding box center [106, 158] width 143 height 20
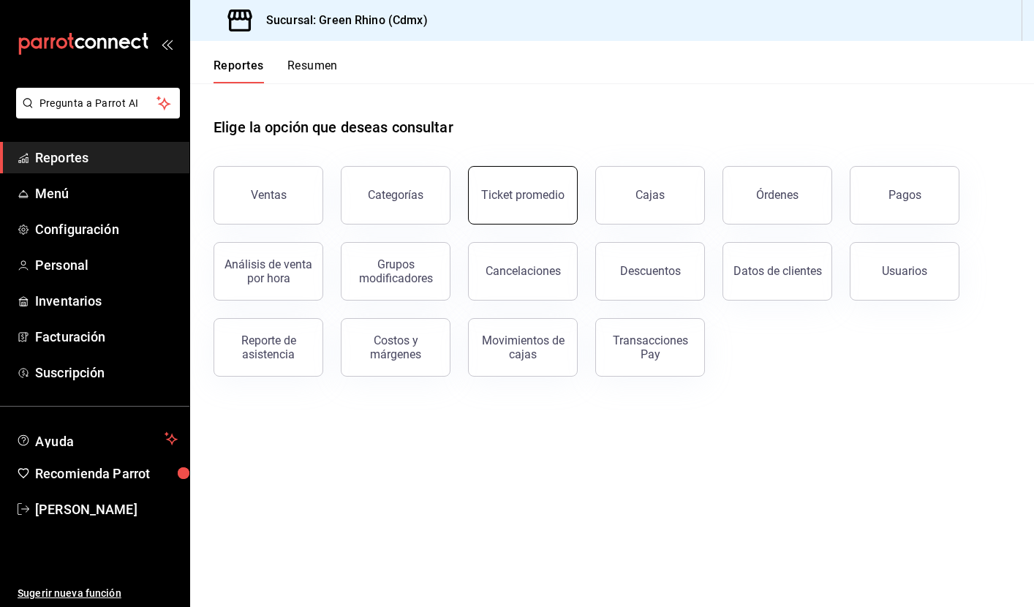
click at [533, 202] on button "Ticket promedio" at bounding box center [523, 195] width 110 height 59
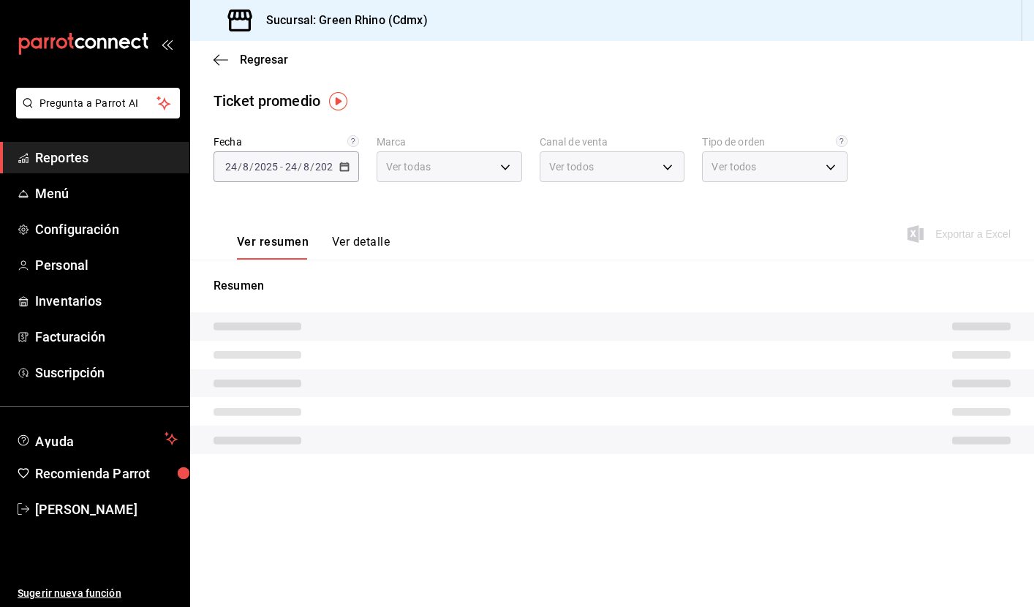
type input "a132321f-e3f1-4ec9-8484-95b8f08d7905"
type input "PARROT,UBER_EATS,RAPPI,DIDI_FOOD,ONLINE"
type input "df7830c6-face-46e1-b510-7f4f10b4edf0,584f2879-f552-4f63-b3c1-6ffba0e01996,7346f…"
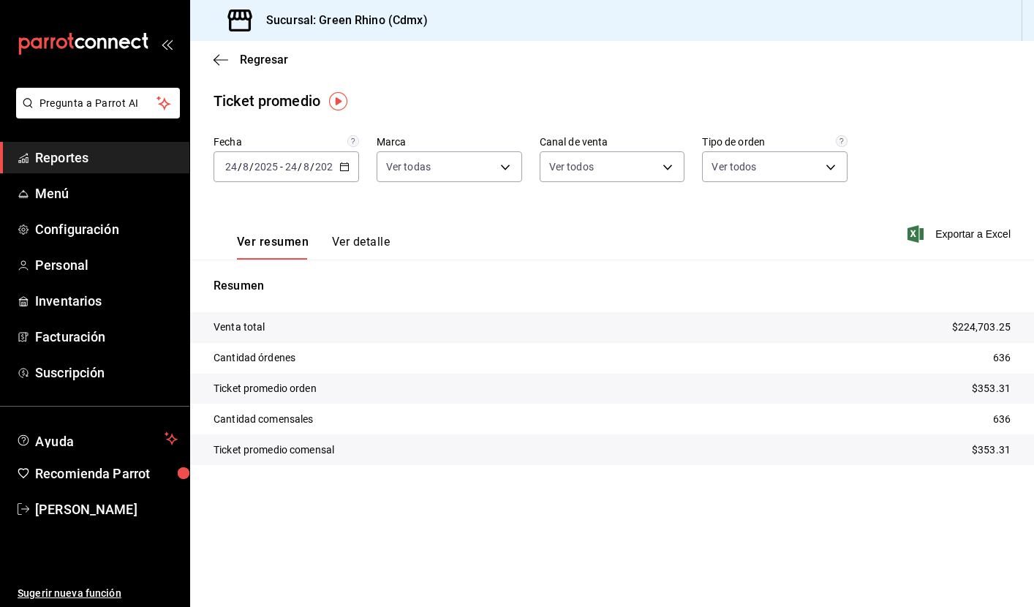
click at [91, 162] on span "Reportes" at bounding box center [106, 158] width 143 height 20
